Goal: Transaction & Acquisition: Purchase product/service

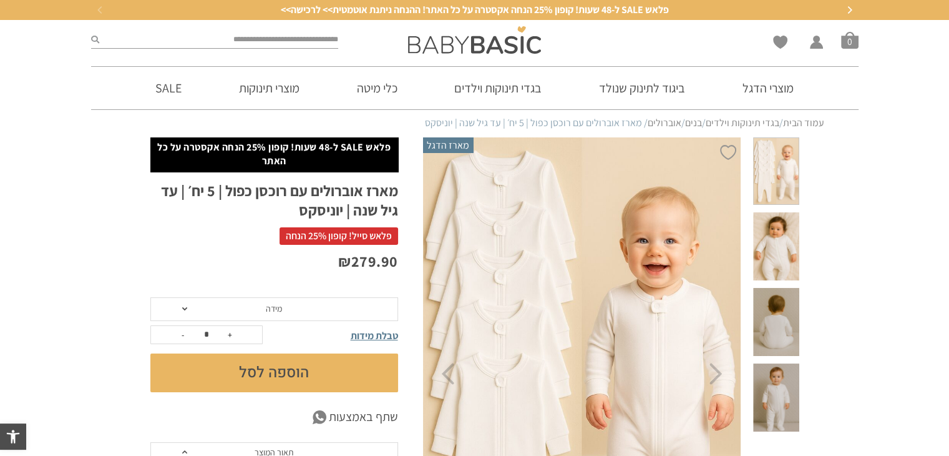
click at [180, 308] on span "מידה" at bounding box center [274, 309] width 248 height 24
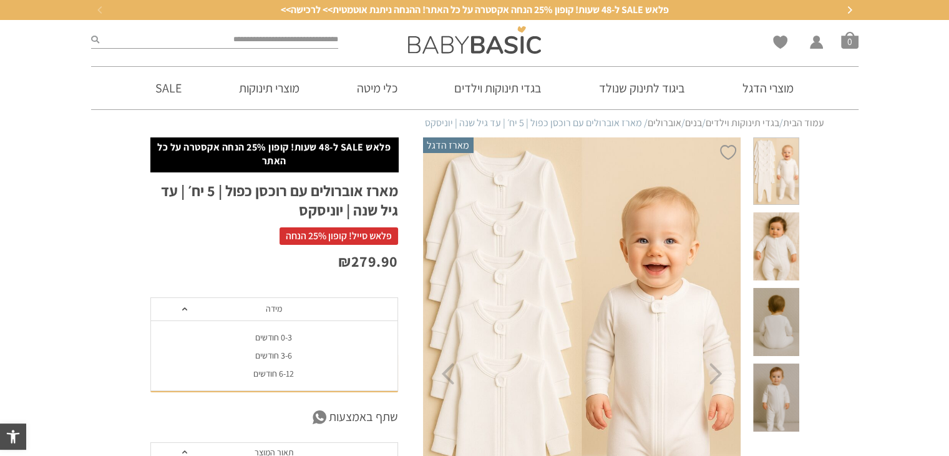
click at [261, 339] on div "0-3 חודשים" at bounding box center [274, 337] width 248 height 11
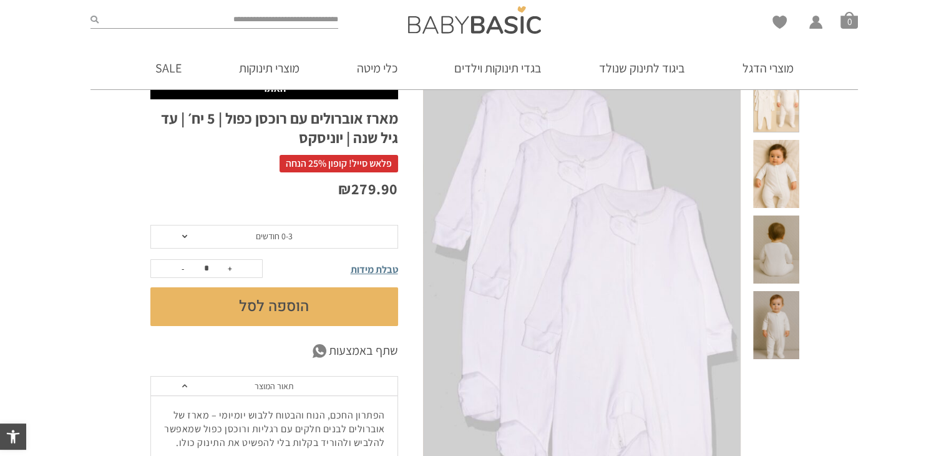
scroll to position [62, 0]
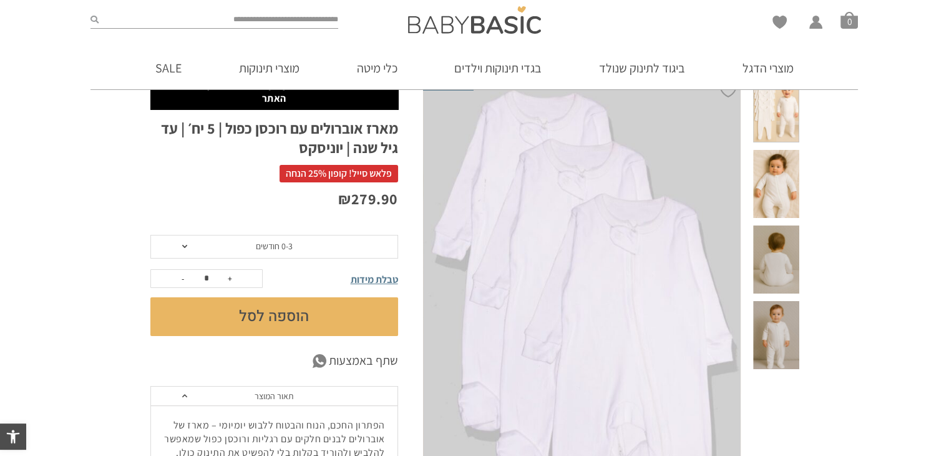
click at [310, 328] on button "הוספה לסל" at bounding box center [274, 316] width 248 height 39
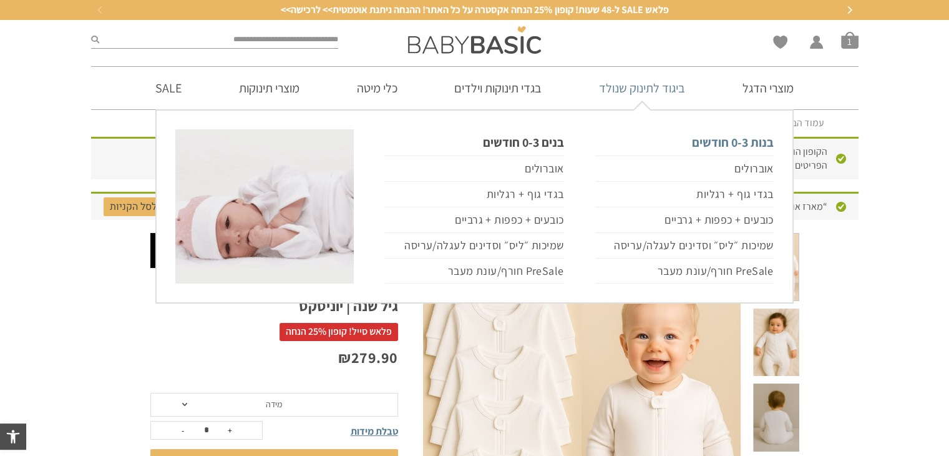
click at [731, 149] on link "בנות 0-3 חודשים" at bounding box center [684, 142] width 178 height 26
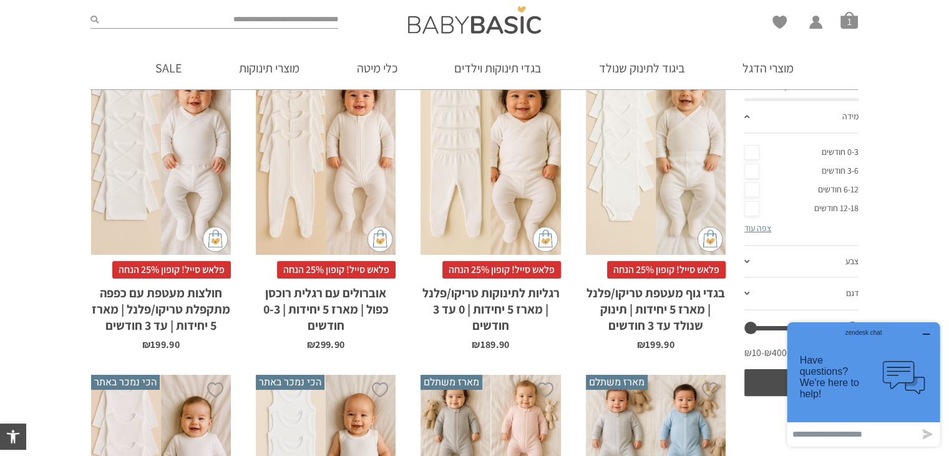
click at [696, 144] on div "x בחירת סוג בד טריקו (עונת מעבר/קיץ) פלנל (חורף)" at bounding box center [656, 149] width 140 height 210
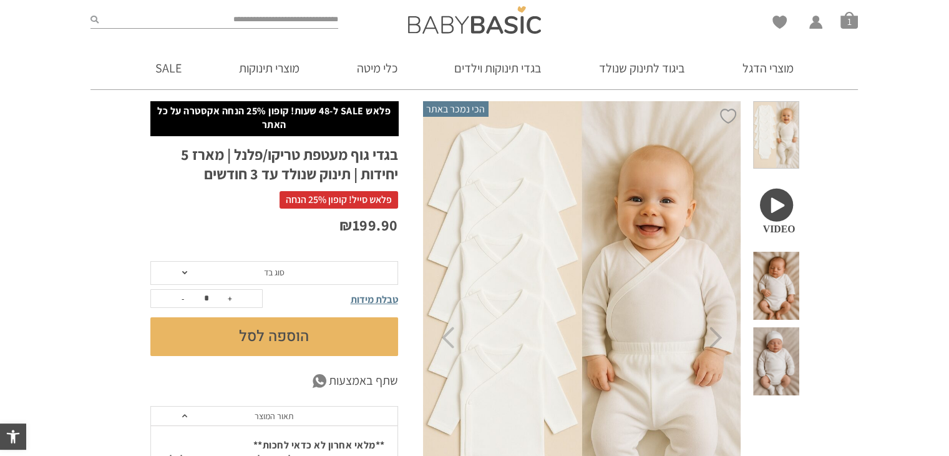
click at [292, 271] on span "סוג בד" at bounding box center [274, 273] width 248 height 24
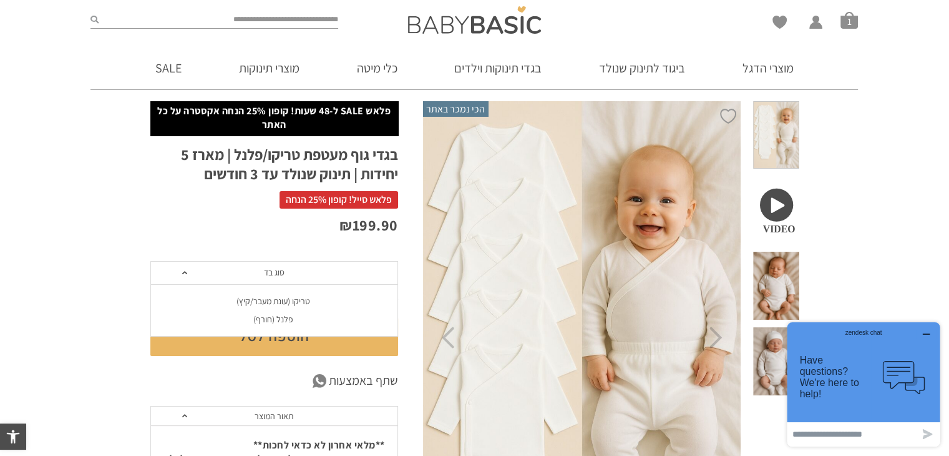
click at [277, 305] on div "טריקו (עונת מעבר/קיץ)" at bounding box center [274, 301] width 248 height 11
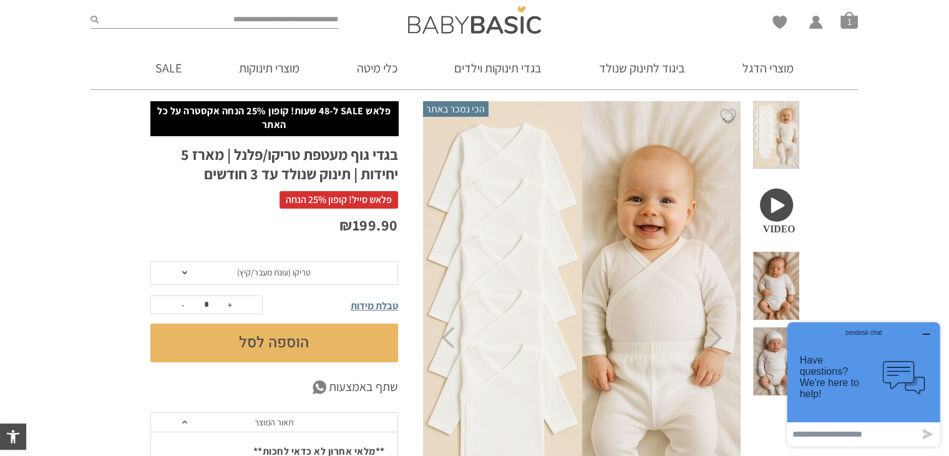
click at [250, 338] on button "הוספה לסל" at bounding box center [274, 342] width 248 height 39
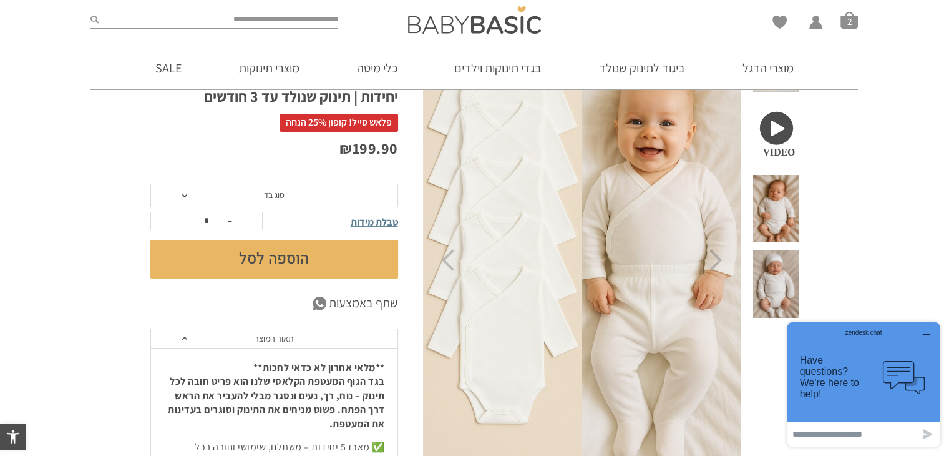
scroll to position [125, 0]
